Goal: Transaction & Acquisition: Subscribe to service/newsletter

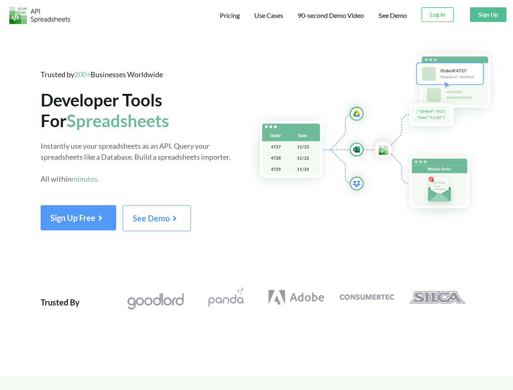
click at [228, 15] on span "Pricing" at bounding box center [230, 15] width 20 height 8
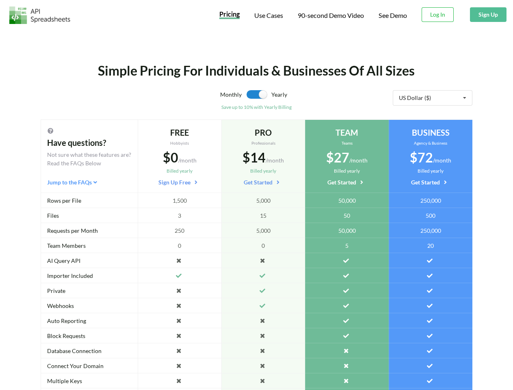
click at [268, 15] on span "Use Cases" at bounding box center [268, 15] width 29 height 8
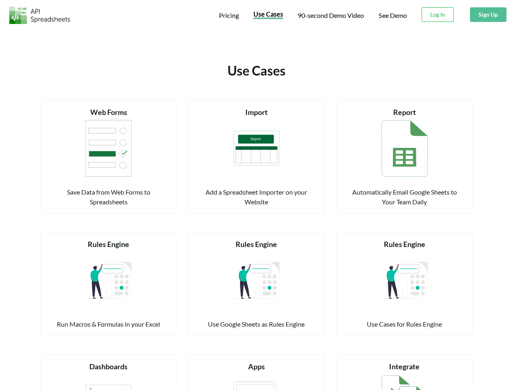
click at [330, 15] on span "90-second Demo Video" at bounding box center [331, 15] width 66 height 6
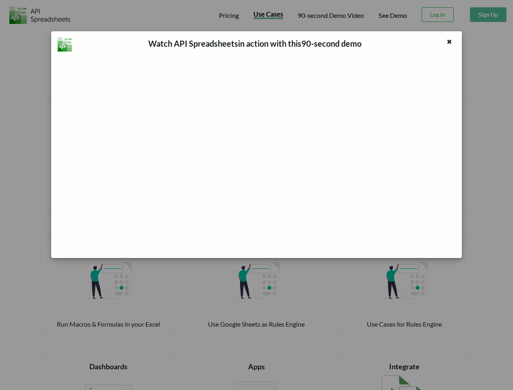
click at [438, 15] on div "Watch API Spreadsheets in action with this 90 -second demo" at bounding box center [256, 195] width 513 height 390
click at [488, 15] on button "Sign Up" at bounding box center [488, 14] width 37 height 15
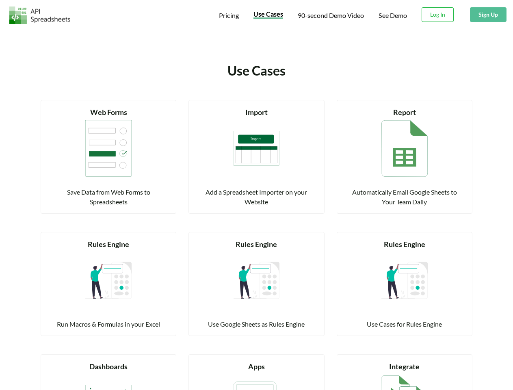
click at [79, 319] on div "Run Macros & Formulas in your Excel" at bounding box center [108, 324] width 115 height 10
click at [102, 319] on div "Run Macros & Formulas in your Excel" at bounding box center [108, 324] width 115 height 10
click at [177, 222] on div "Read more Rules Engine Run Macros & Formulas in your Excel" at bounding box center [109, 279] width 148 height 114
